Goal: Task Accomplishment & Management: Complete application form

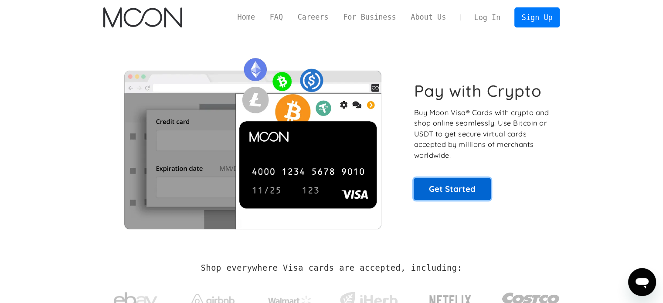
click at [429, 179] on link "Get Started" at bounding box center [451, 189] width 77 height 22
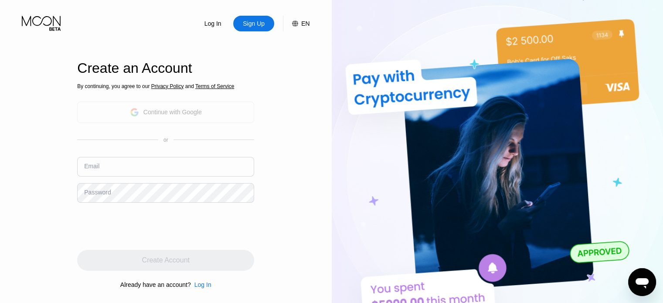
click at [194, 118] on div "Continue with Google" at bounding box center [165, 111] width 177 height 21
